Goal: Task Accomplishment & Management: Use online tool/utility

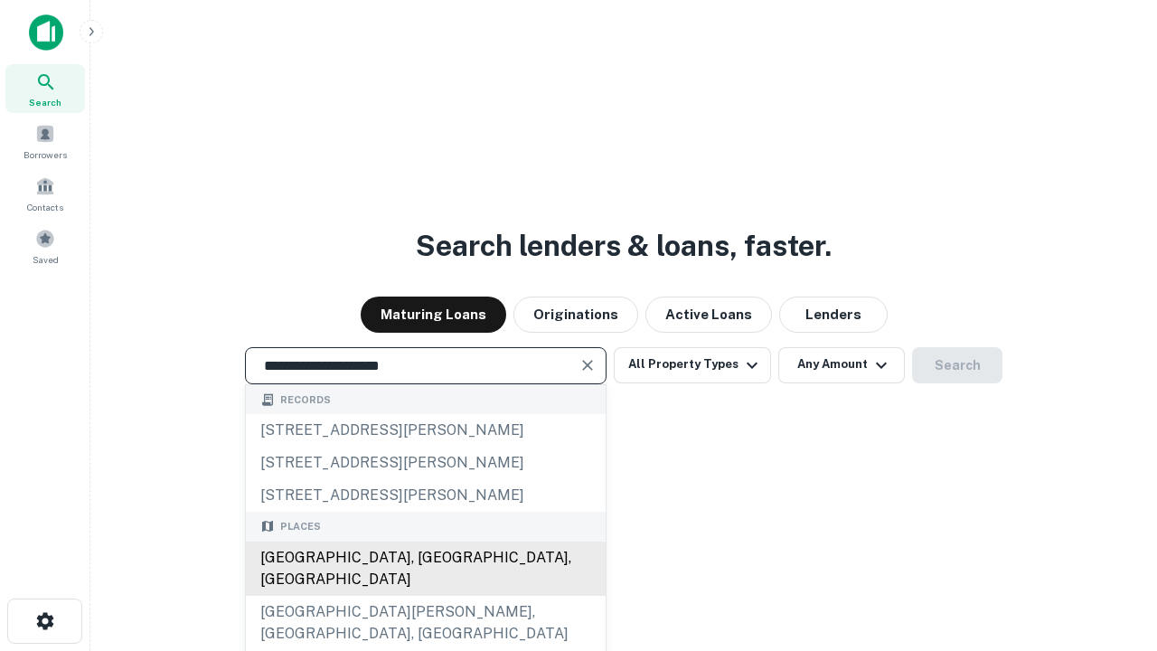
click at [425, 596] on div "[GEOGRAPHIC_DATA], [GEOGRAPHIC_DATA], [GEOGRAPHIC_DATA]" at bounding box center [426, 568] width 360 height 54
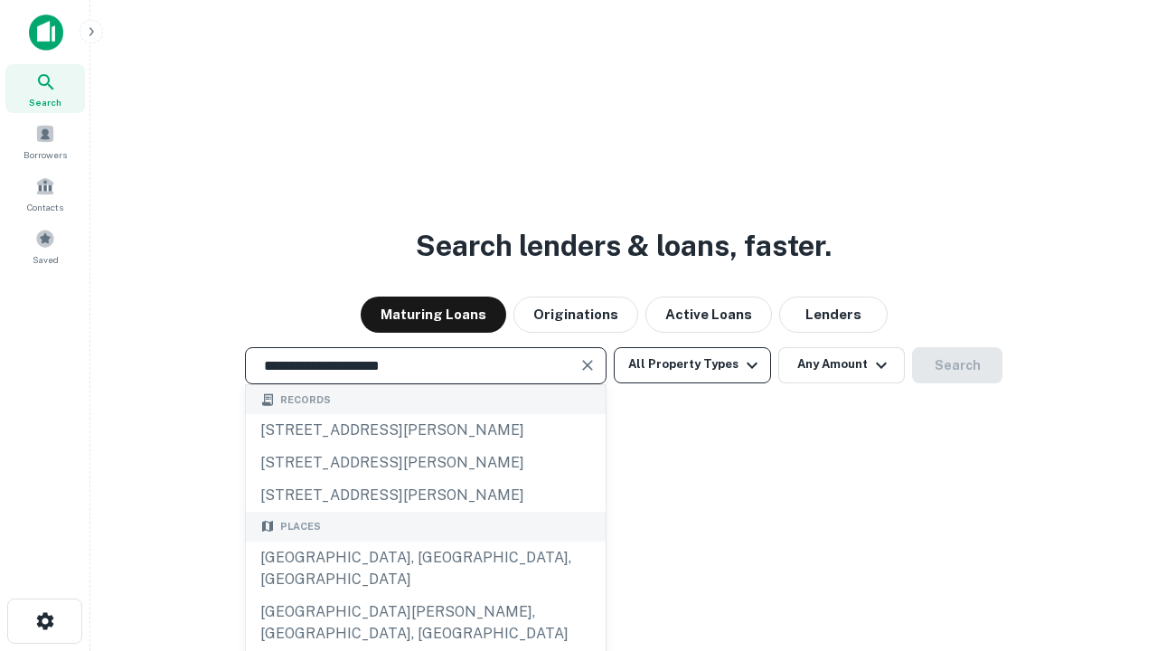
type input "**********"
click at [692, 364] on button "All Property Types" at bounding box center [692, 365] width 157 height 36
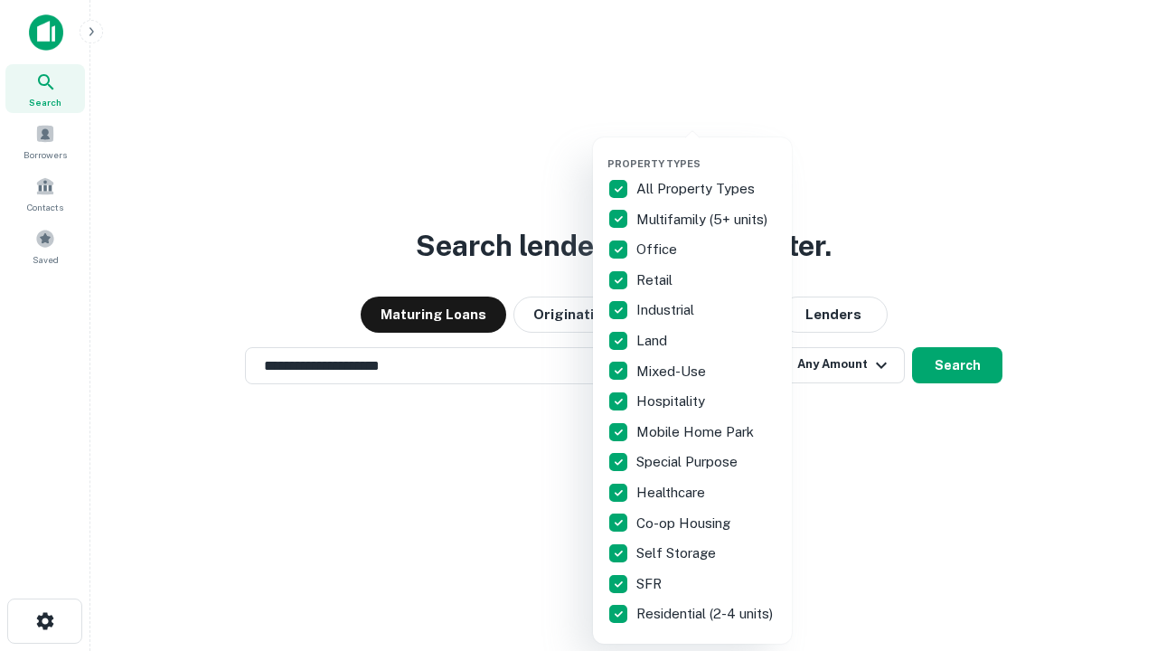
click at [707, 152] on button "button" at bounding box center [706, 152] width 199 height 1
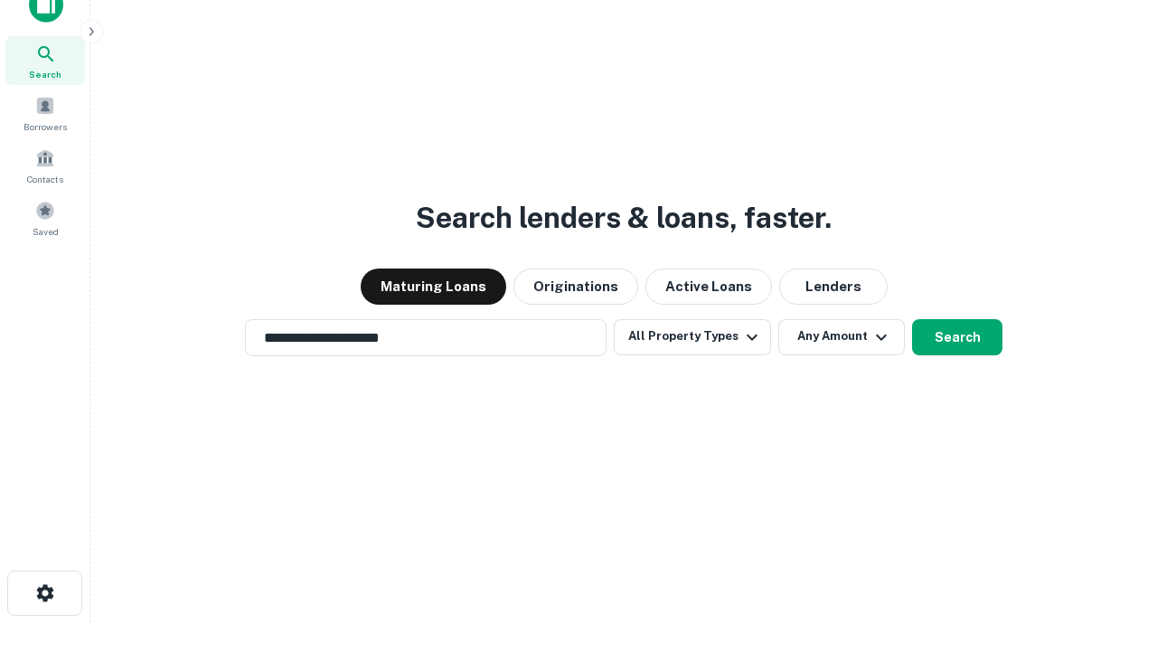
scroll to position [11, 218]
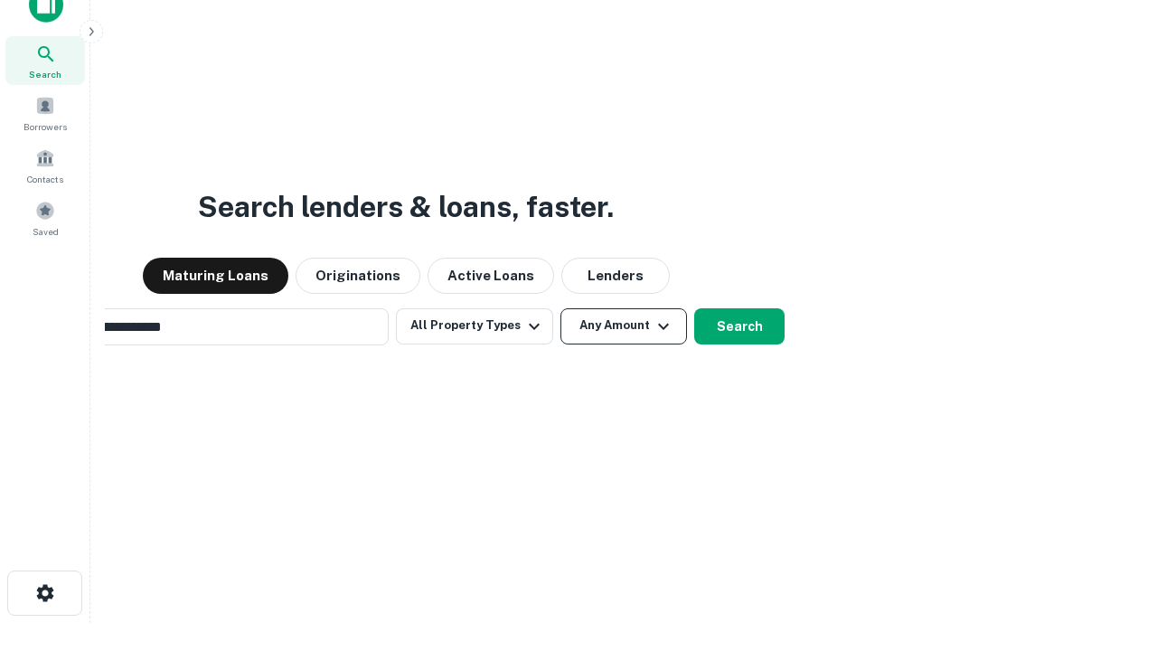
click at [560, 308] on button "Any Amount" at bounding box center [623, 326] width 127 height 36
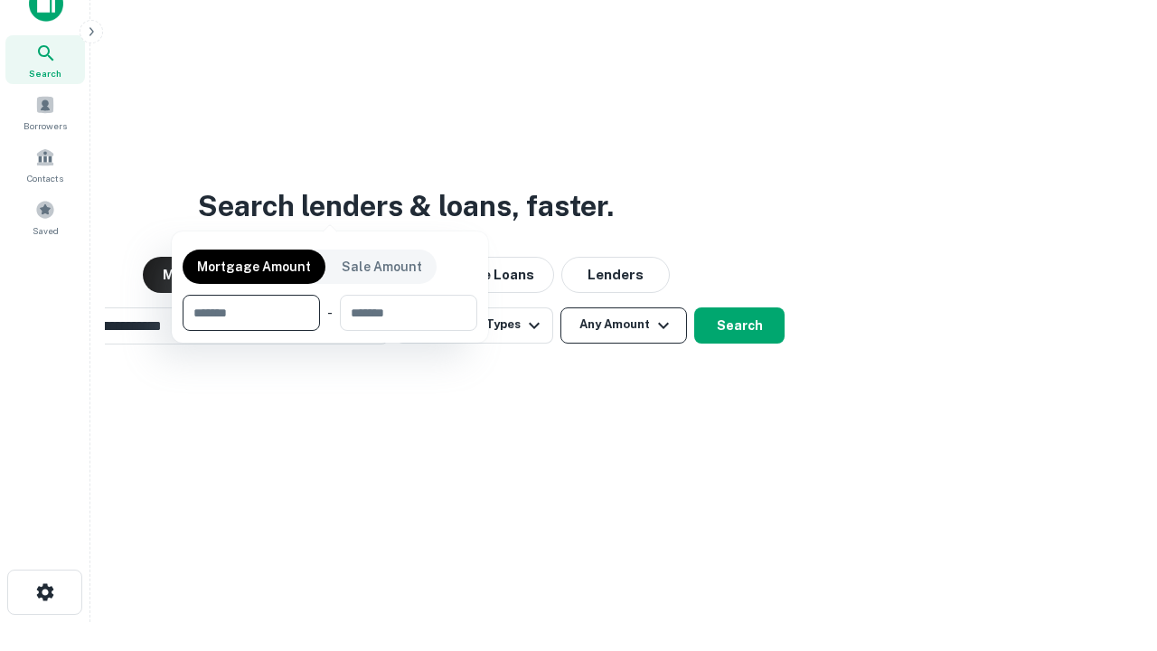
scroll to position [130, 512]
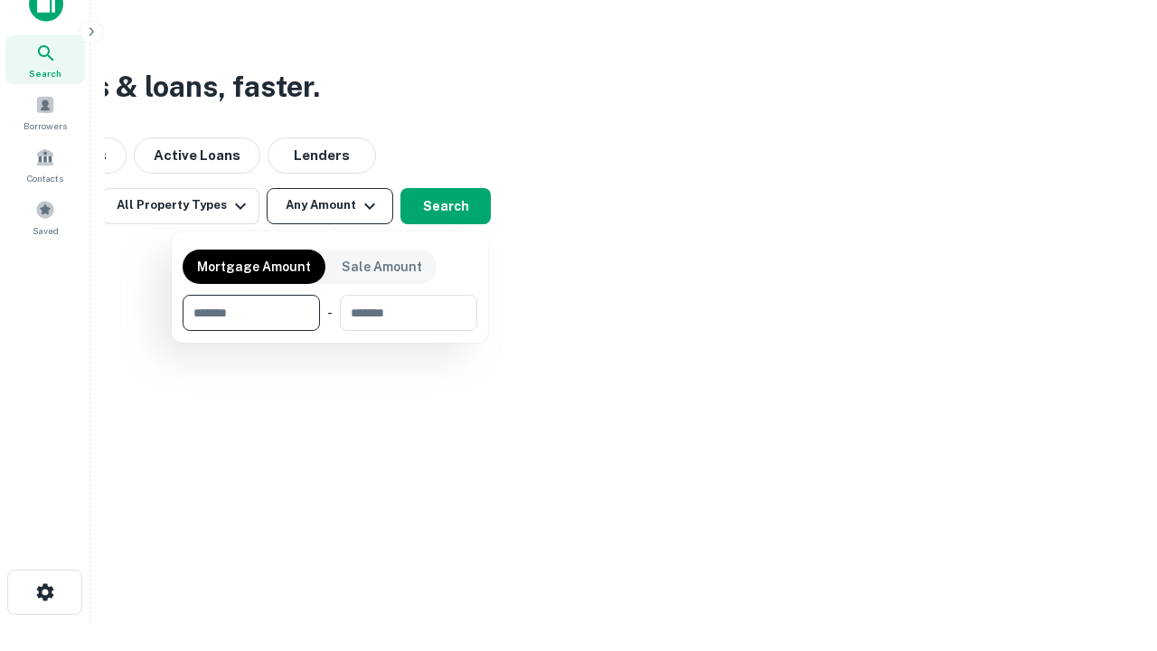
type input "*******"
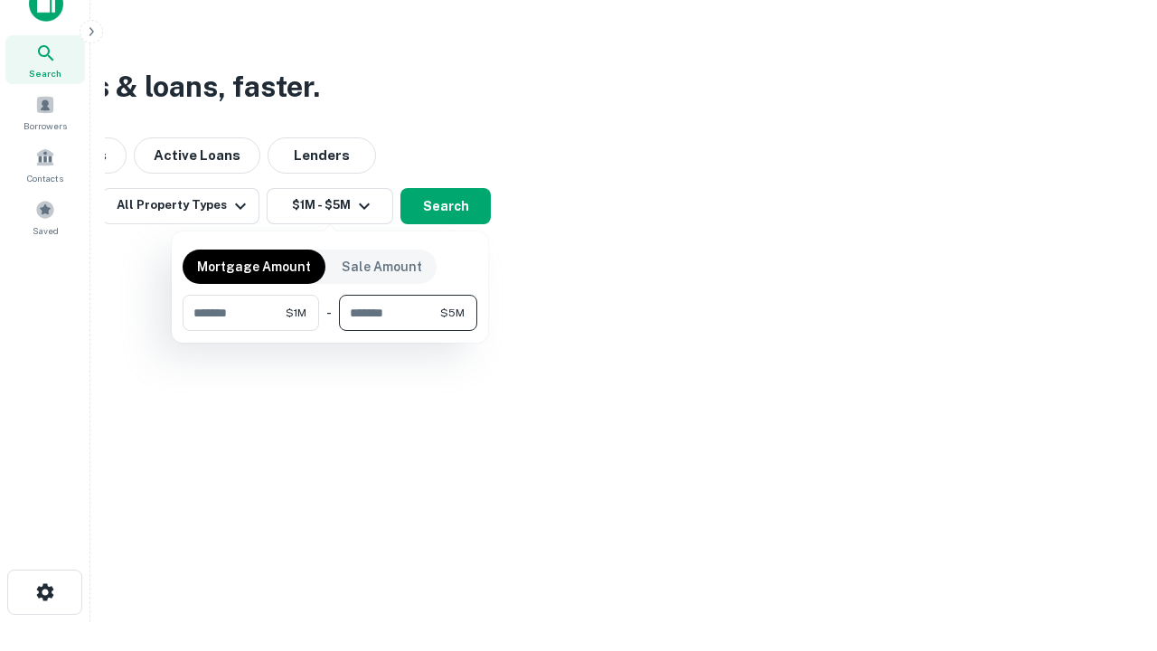
type input "*******"
click at [330, 331] on button "button" at bounding box center [330, 331] width 295 height 1
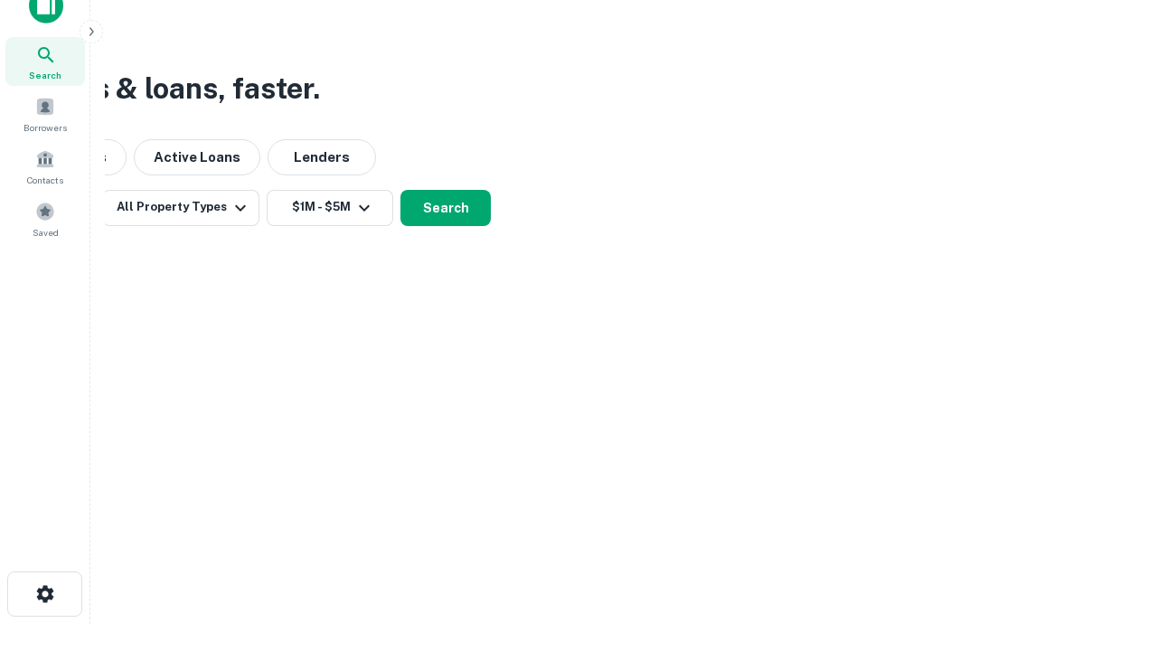
scroll to position [11, 334]
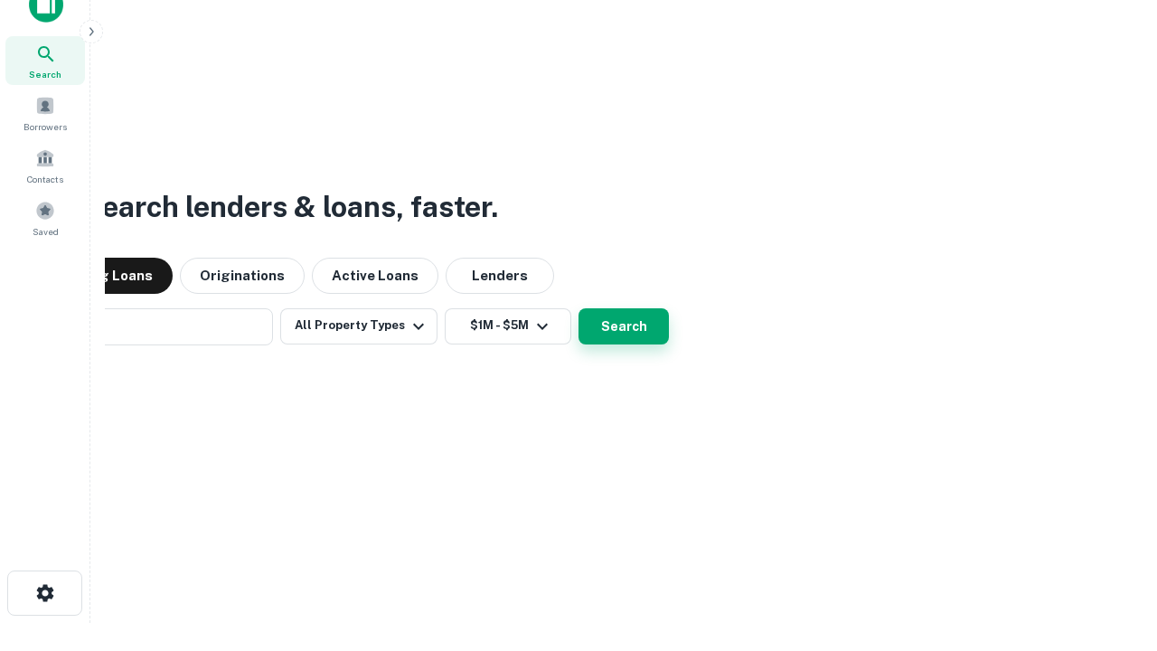
click at [579, 308] on button "Search" at bounding box center [624, 326] width 90 height 36
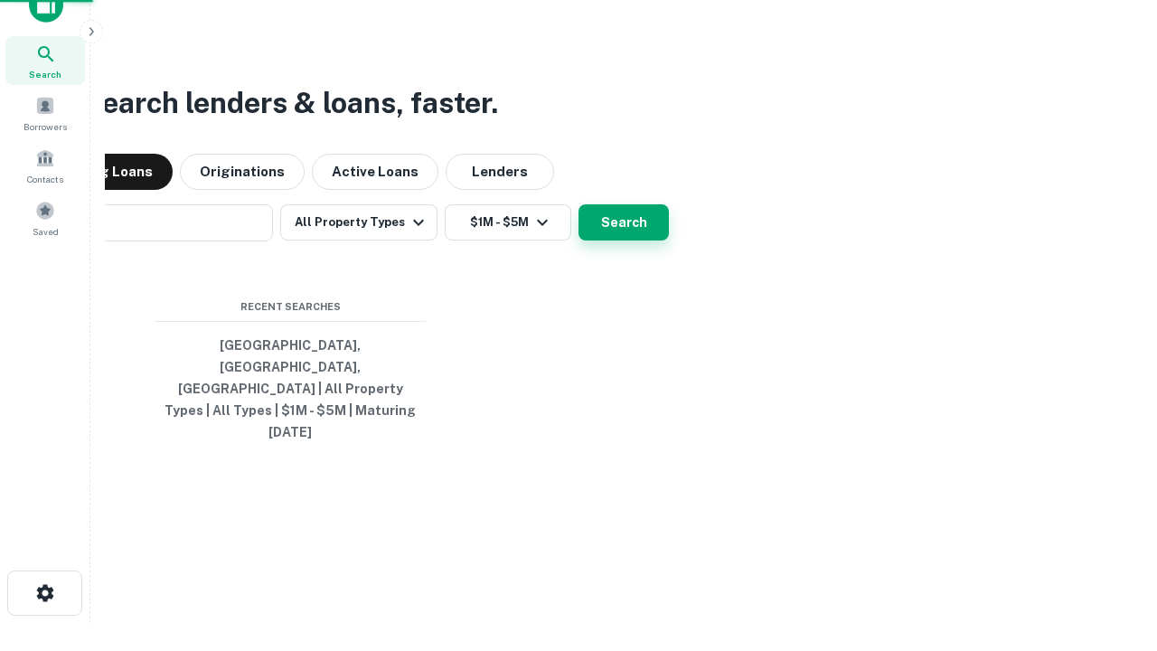
scroll to position [48, 512]
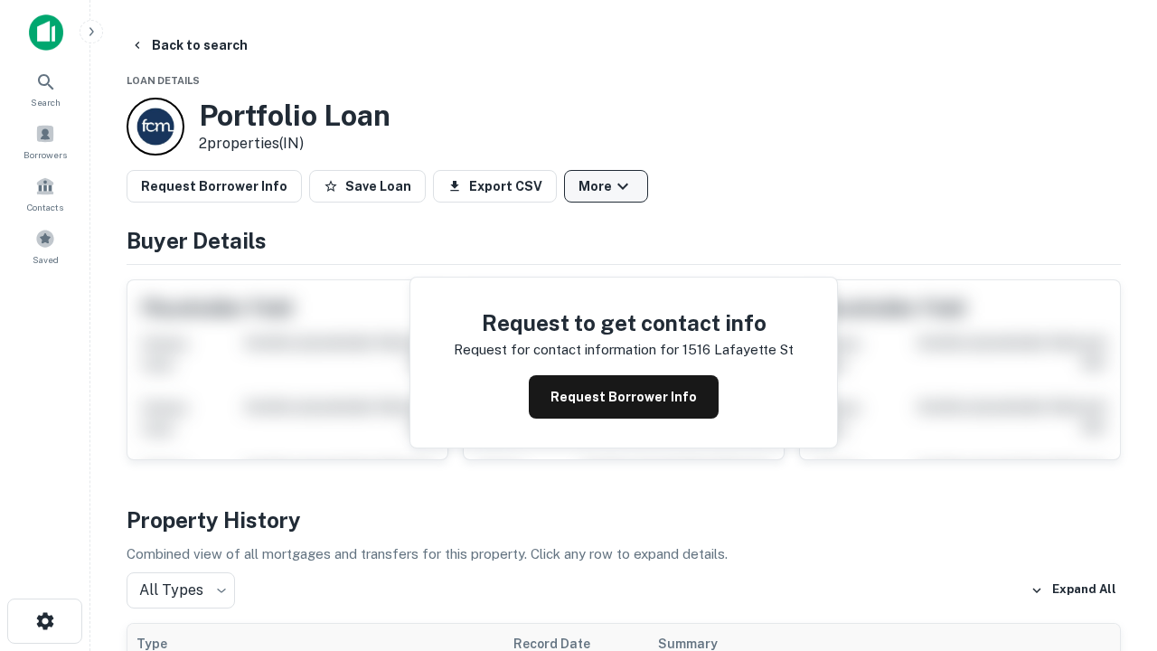
click at [606, 186] on button "More" at bounding box center [606, 186] width 84 height 33
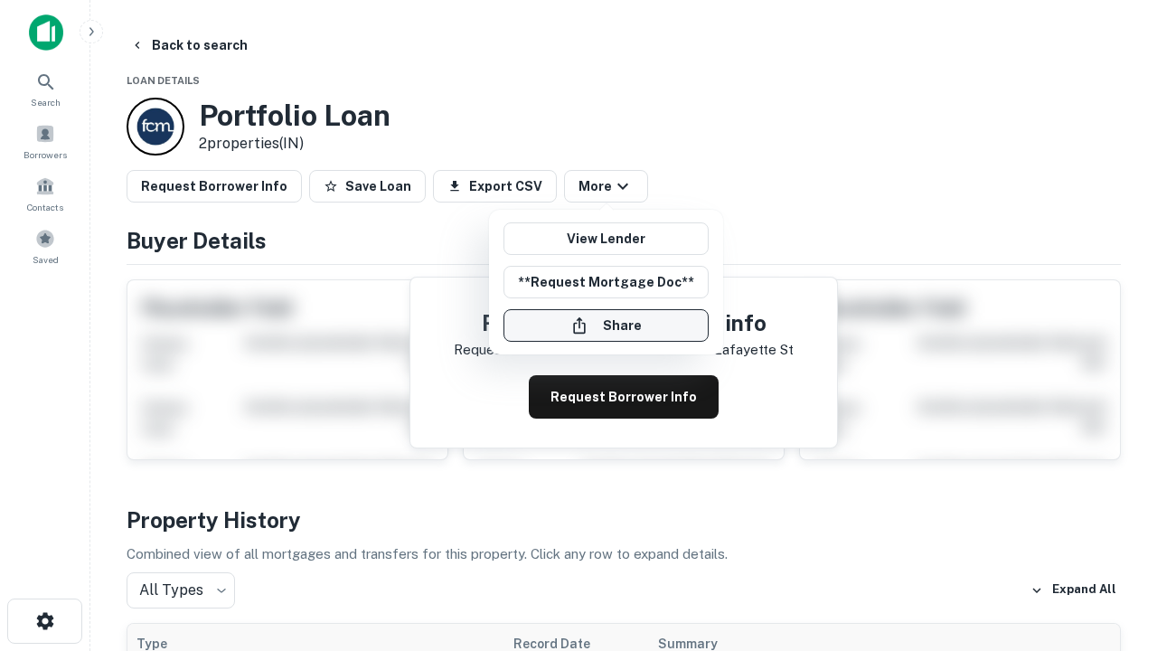
click at [606, 325] on button "Share" at bounding box center [606, 325] width 205 height 33
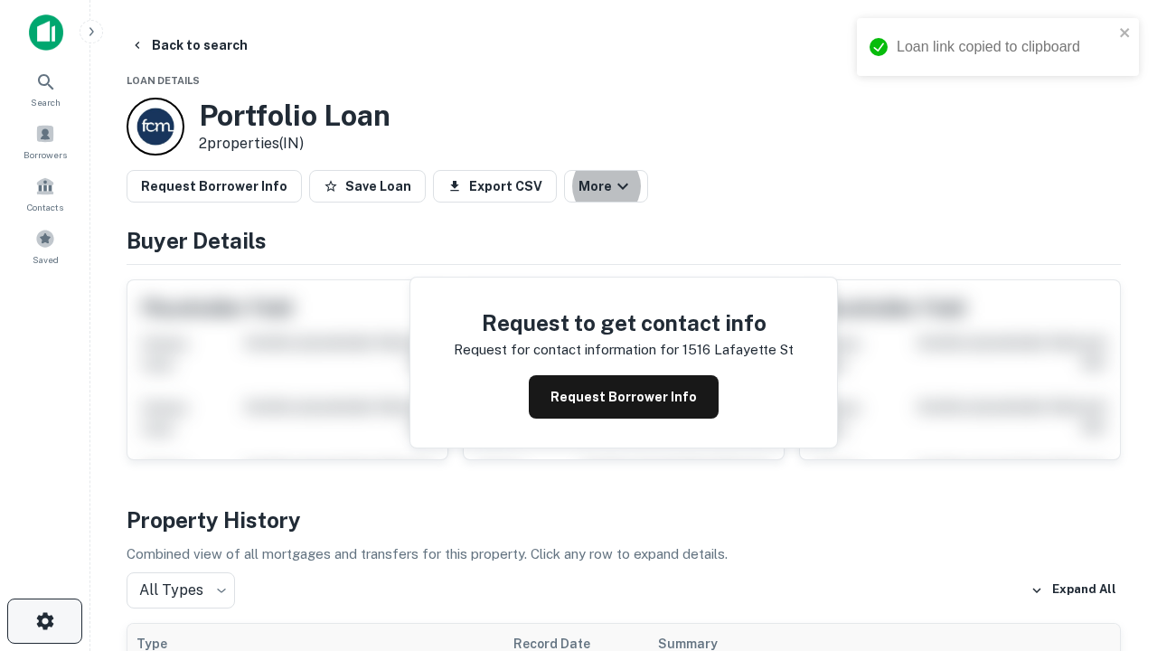
click at [44, 621] on icon "button" at bounding box center [45, 621] width 22 height 22
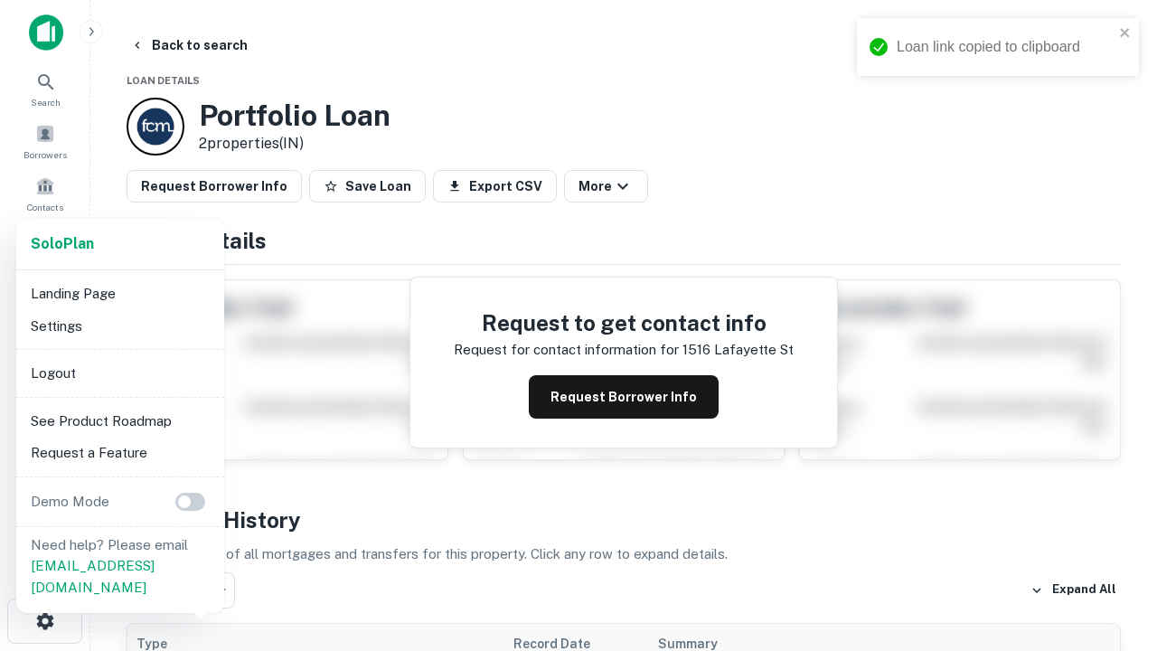
click at [119, 372] on li "Logout" at bounding box center [120, 373] width 193 height 33
